Goal: Find contact information: Find contact information

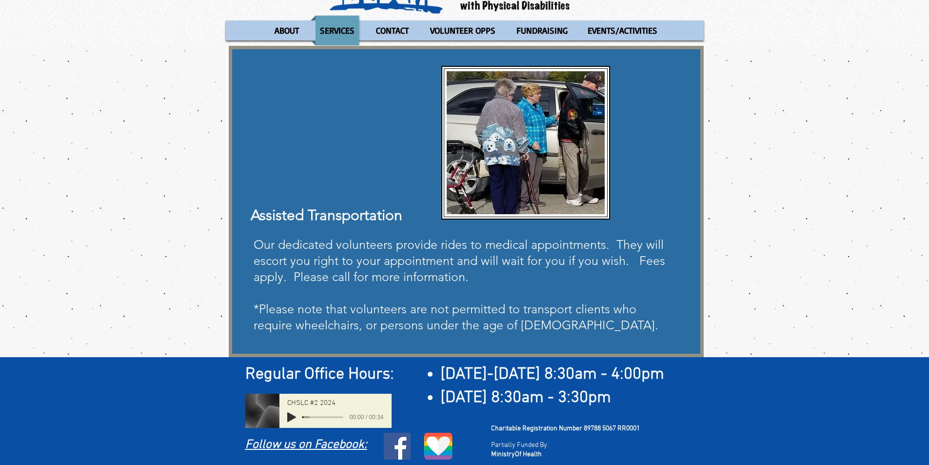
scroll to position [39, 0]
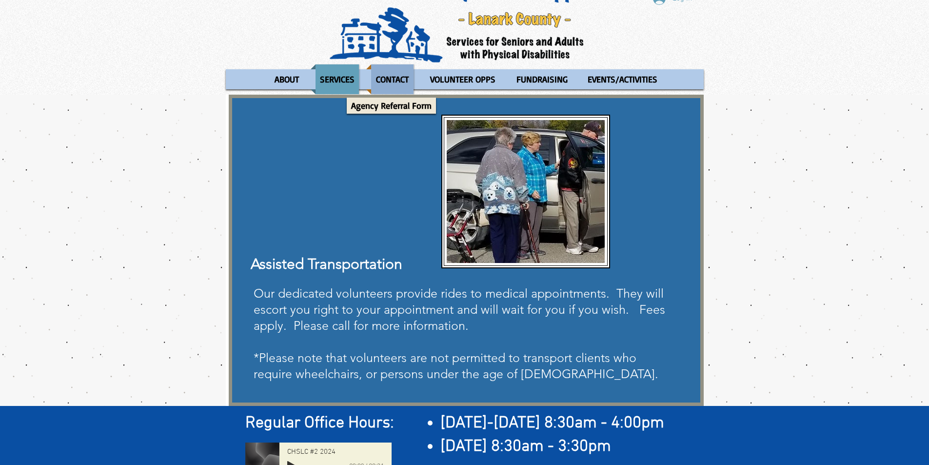
click at [396, 78] on p "CONTACT" at bounding box center [392, 79] width 41 height 30
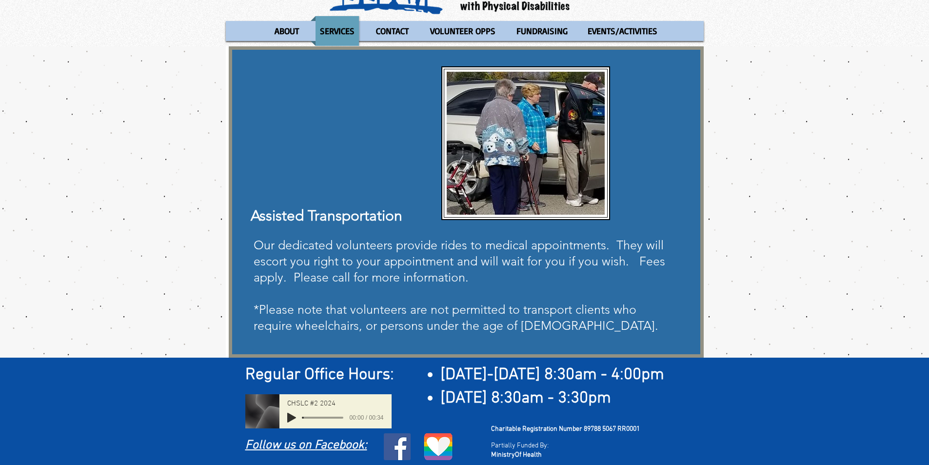
scroll to position [87, 0]
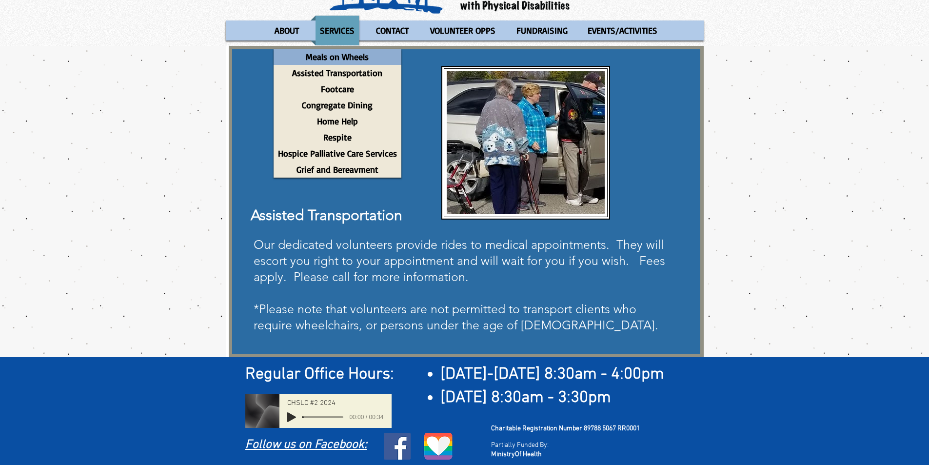
click at [336, 61] on p "Meals on Wheels" at bounding box center [337, 57] width 72 height 16
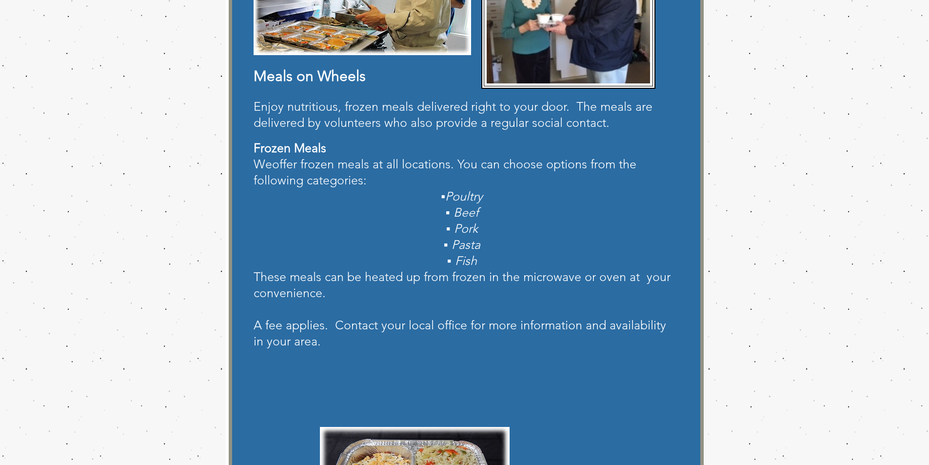
scroll to position [98, 0]
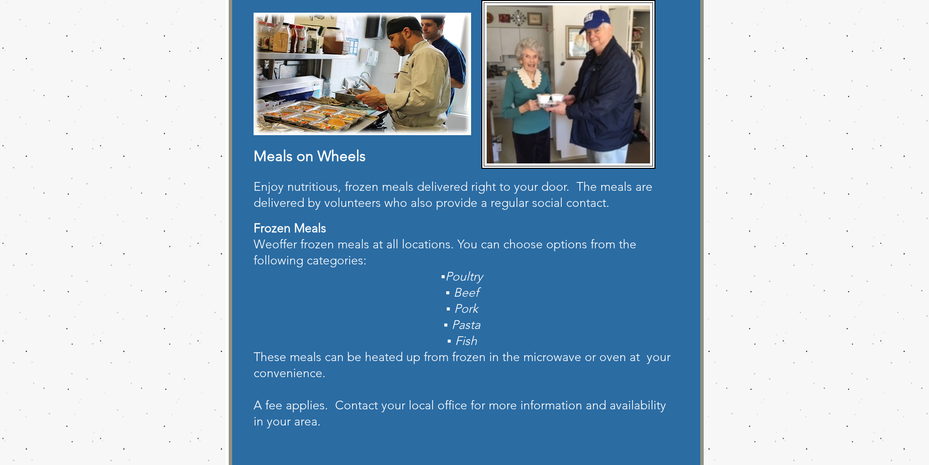
scroll to position [49, 0]
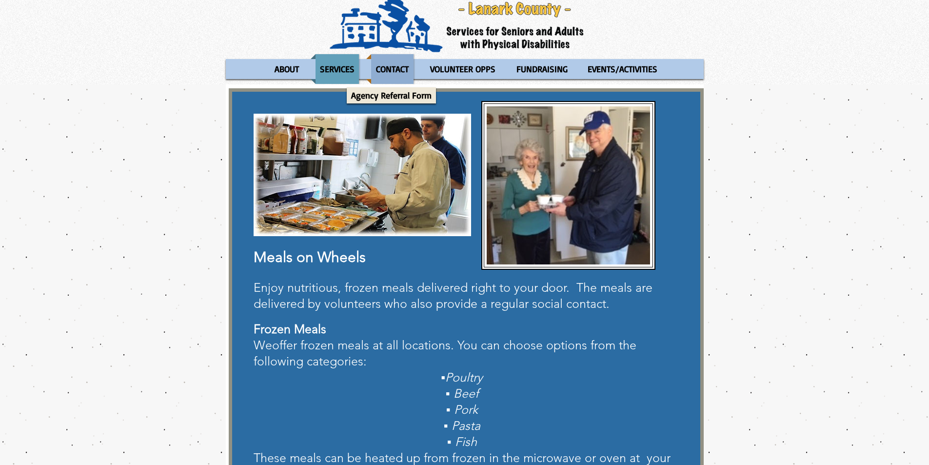
click at [386, 58] on p "CONTACT" at bounding box center [392, 69] width 41 height 30
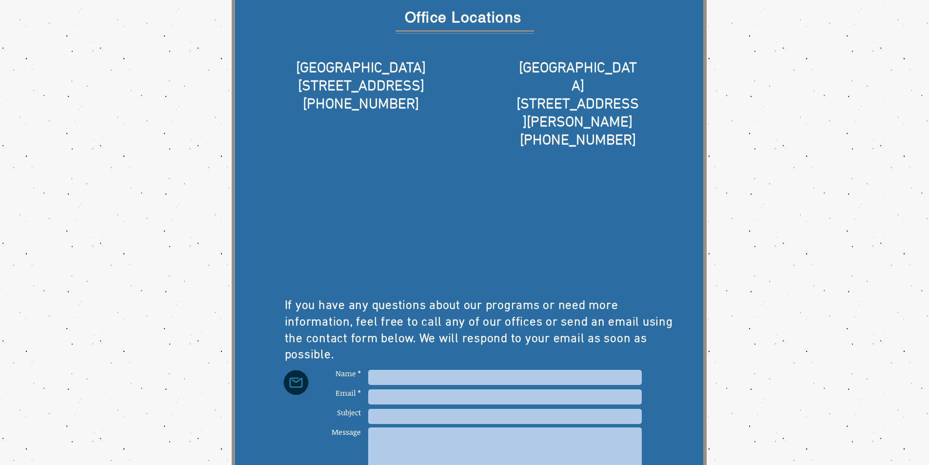
scroll to position [146, 0]
